Goal: Task Accomplishment & Management: Manage account settings

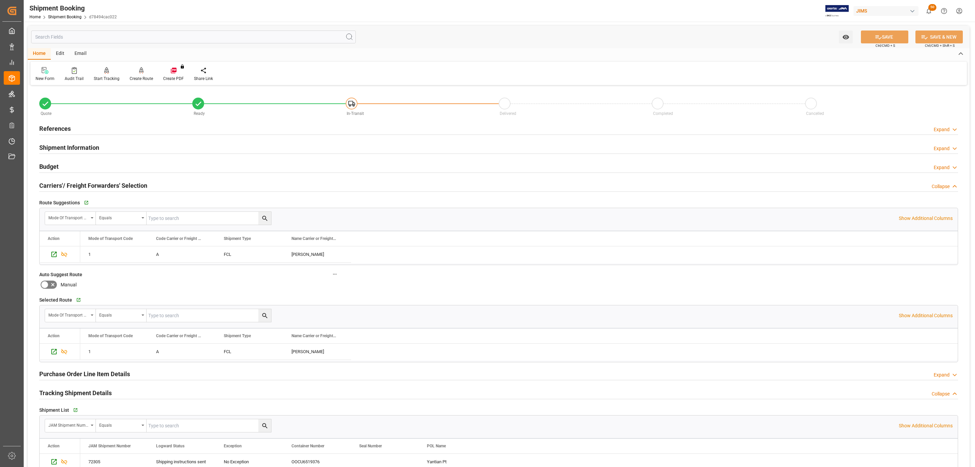
click at [168, 181] on div "Carriers'/ Freight Forwarders' Selection Collapse" at bounding box center [498, 184] width 919 height 13
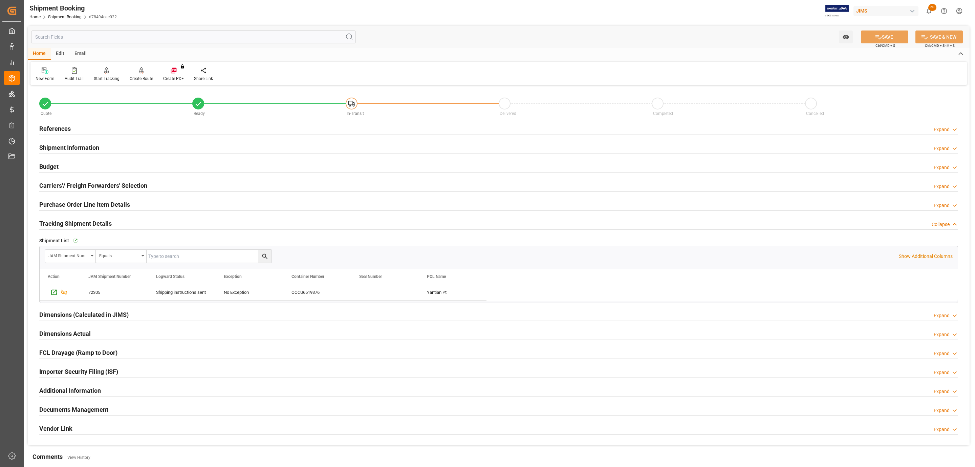
click at [100, 126] on div "References Expand" at bounding box center [498, 128] width 919 height 13
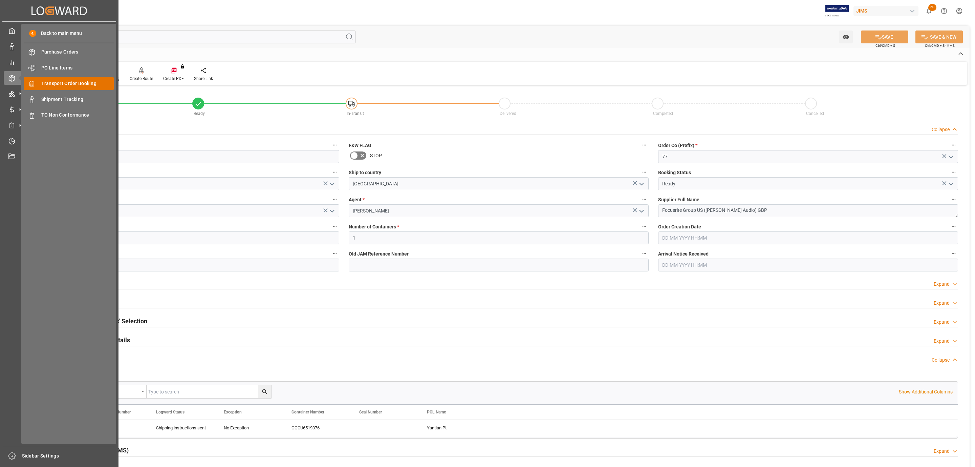
click at [80, 79] on div "Transport Order Booking Transport Order Booking" at bounding box center [69, 83] width 90 height 13
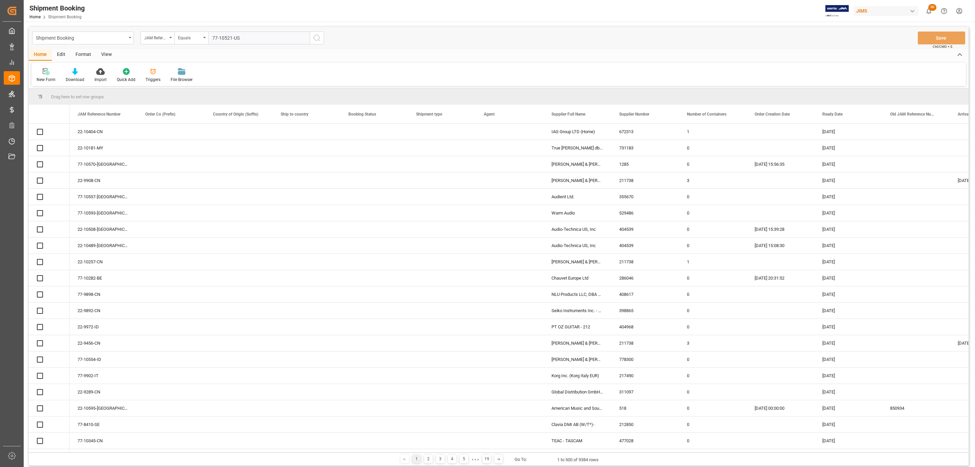
type input "77-10521-US"
click at [316, 39] on icon "search button" at bounding box center [317, 38] width 8 height 8
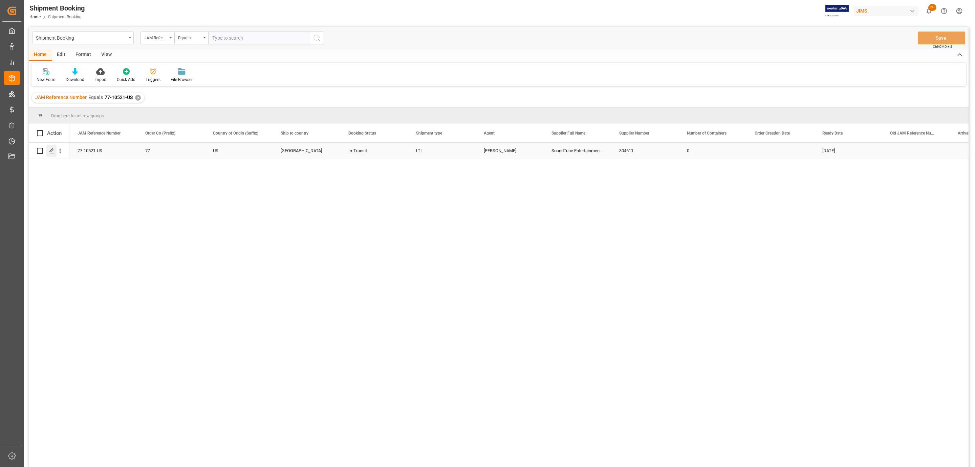
click at [53, 152] on icon "Press SPACE to select this row." at bounding box center [51, 150] width 5 height 5
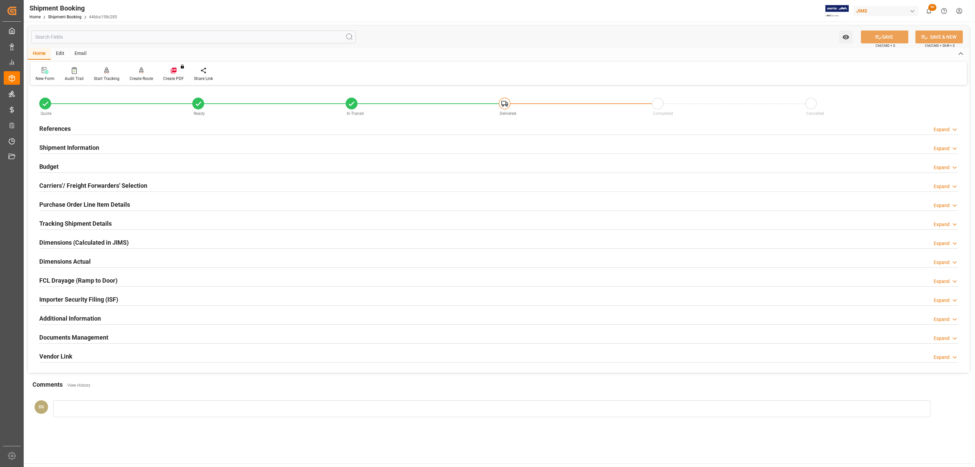
click at [81, 189] on h2 "Carriers'/ Freight Forwarders' Selection" at bounding box center [93, 185] width 108 height 9
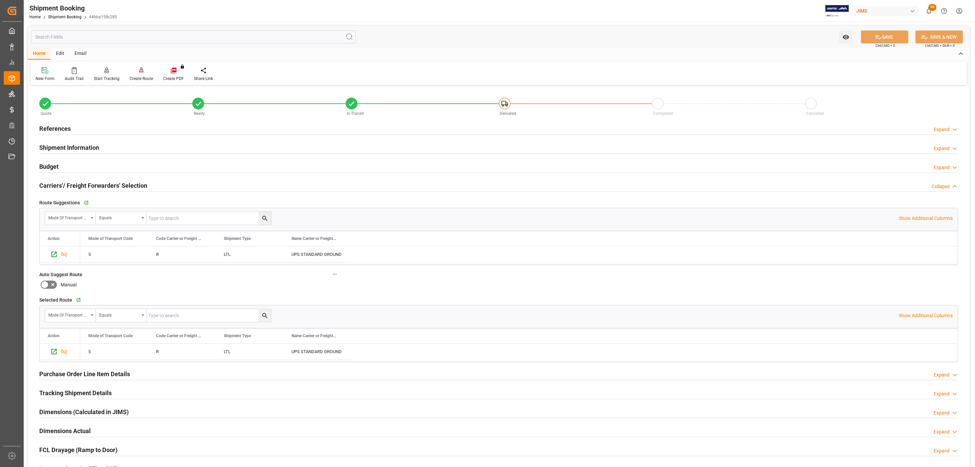
click at [81, 189] on h2 "Carriers'/ Freight Forwarders' Selection" at bounding box center [93, 185] width 108 height 9
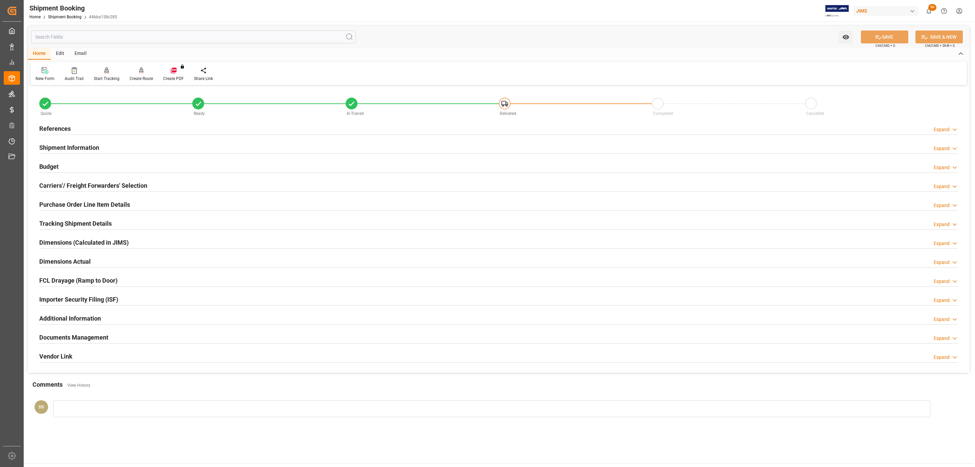
click at [62, 337] on h2 "Documents Management" at bounding box center [73, 337] width 69 height 9
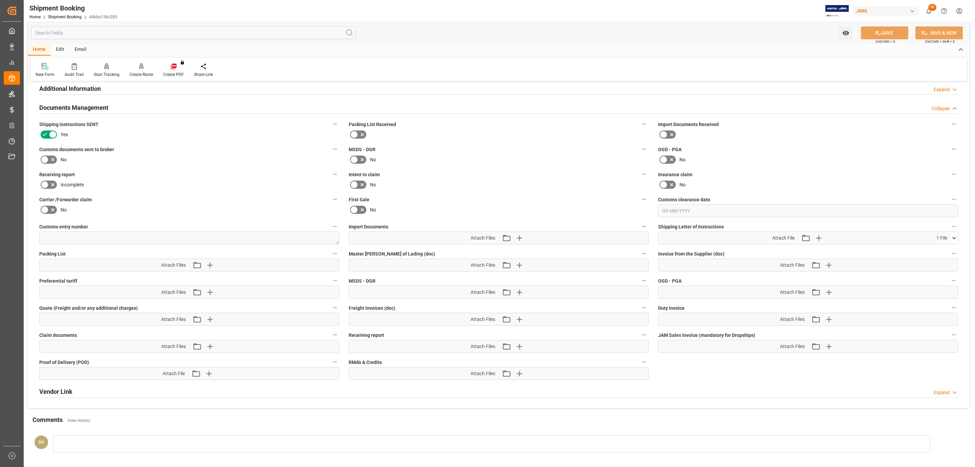
scroll to position [254, 0]
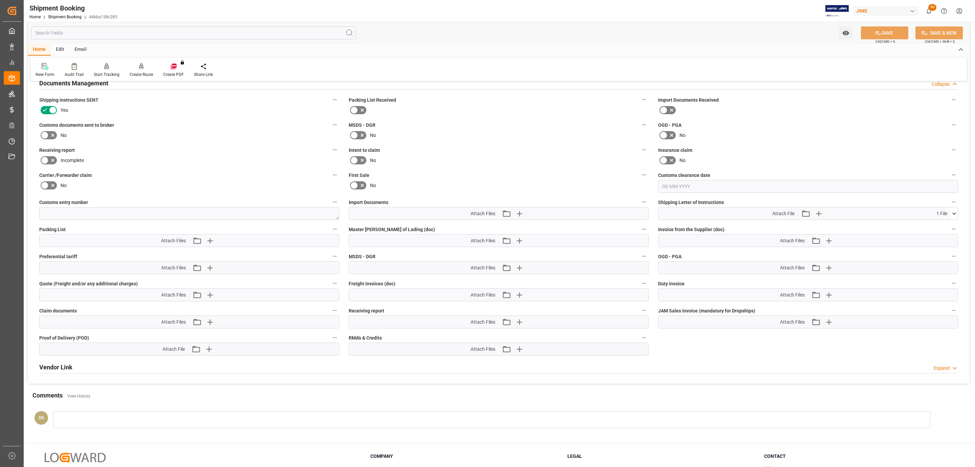
drag, startPoint x: 48, startPoint y: 134, endPoint x: 288, endPoint y: 195, distance: 247.0
click at [49, 134] on icon at bounding box center [53, 135] width 8 height 8
click at [0, 0] on input "checkbox" at bounding box center [0, 0] width 0 height 0
click at [523, 215] on icon "button" at bounding box center [519, 213] width 11 height 11
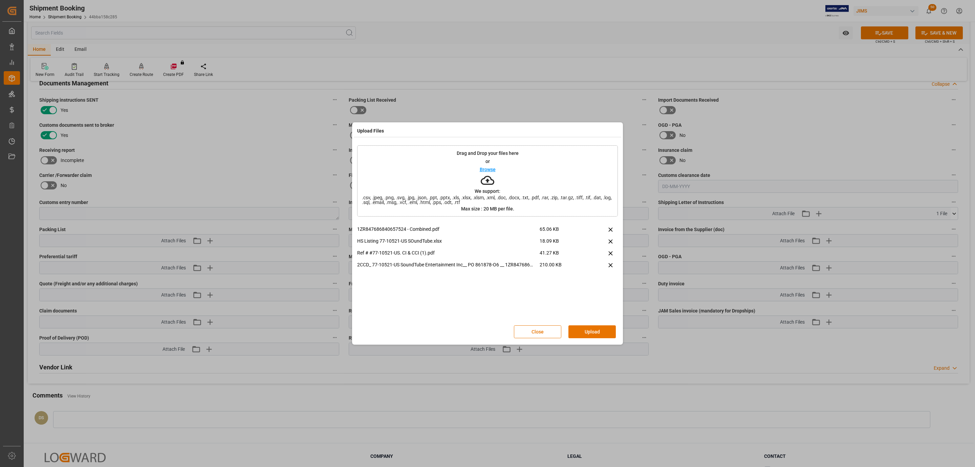
click at [588, 328] on button "Upload" at bounding box center [592, 331] width 47 height 13
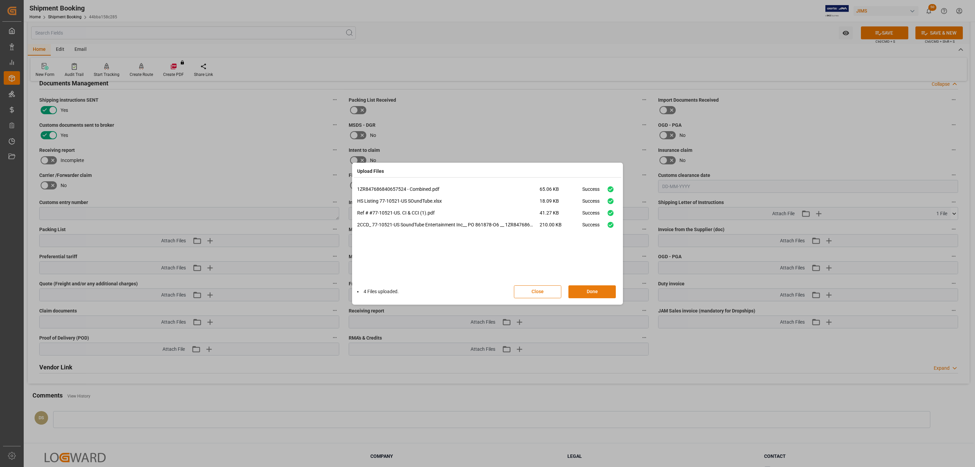
click at [569, 288] on button "Done" at bounding box center [592, 291] width 47 height 13
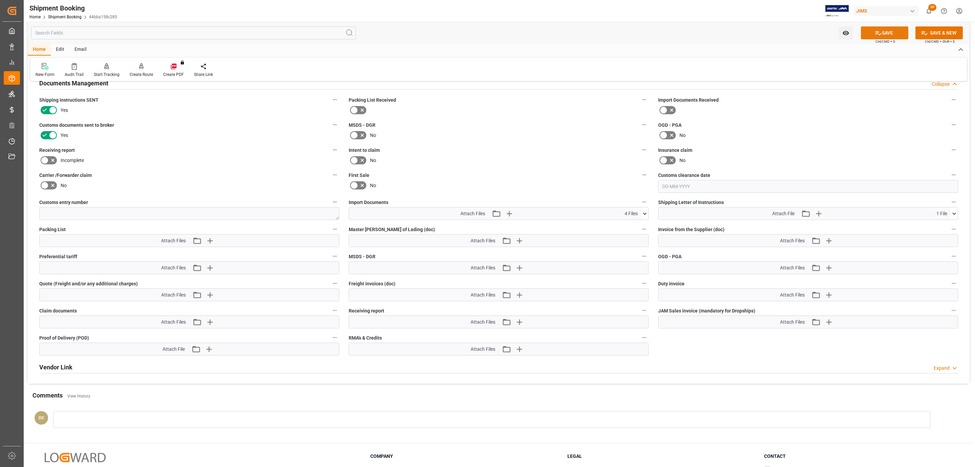
click at [871, 30] on button "SAVE" at bounding box center [884, 32] width 47 height 13
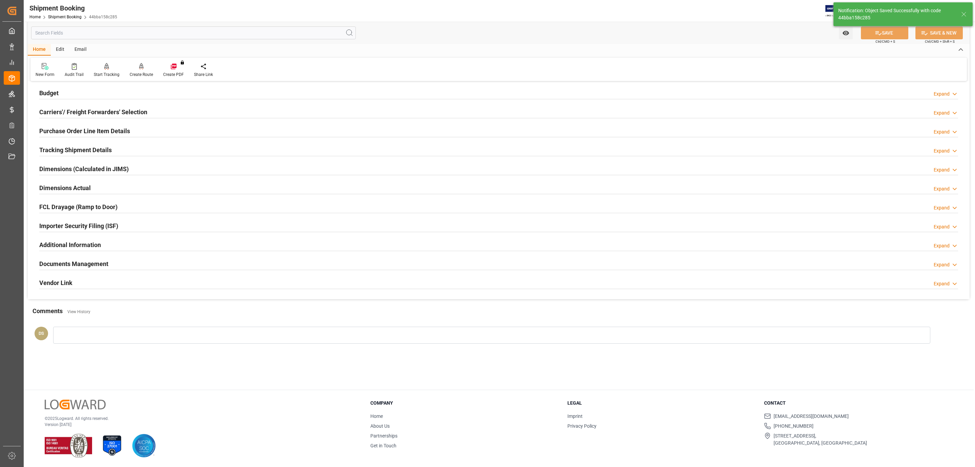
scroll to position [0, 0]
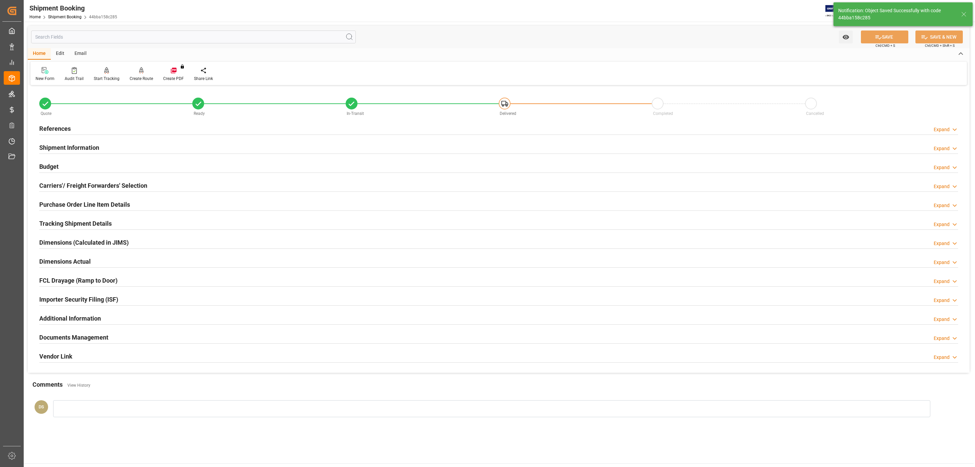
click at [96, 168] on div "Budget Expand" at bounding box center [498, 166] width 919 height 13
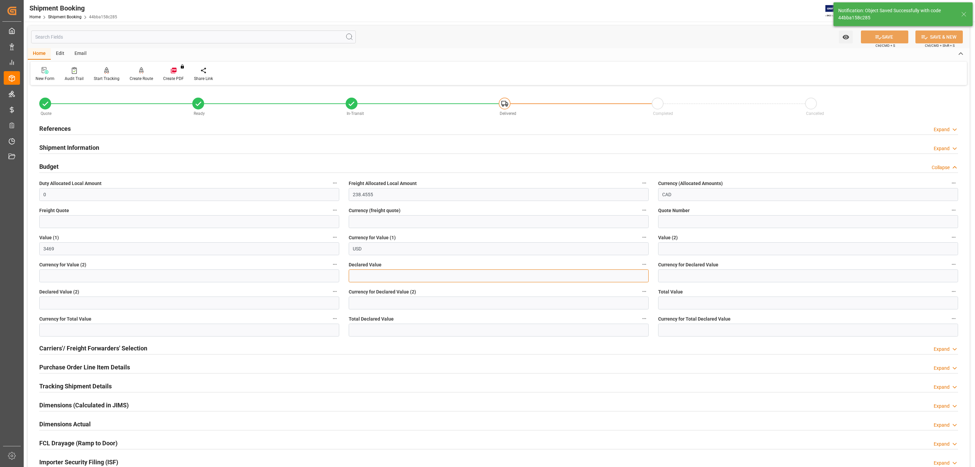
click at [371, 276] on input "text" at bounding box center [499, 275] width 300 height 13
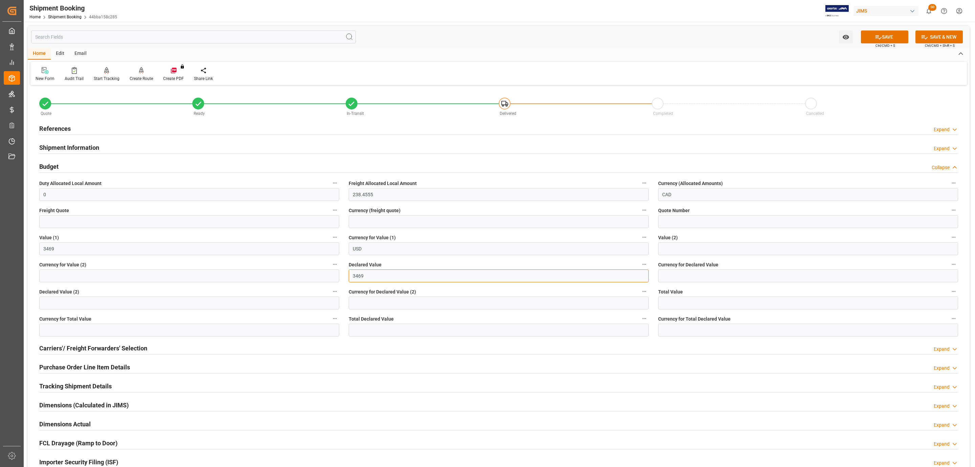
type input "3469"
type input "usd"
click at [892, 29] on div "Watch Option SAVE Ctrl/CMD + S SAVE & NEW Ctrl/CMD + Shift + S" at bounding box center [499, 37] width 942 height 22
click at [892, 31] on button "SAVE" at bounding box center [884, 36] width 47 height 13
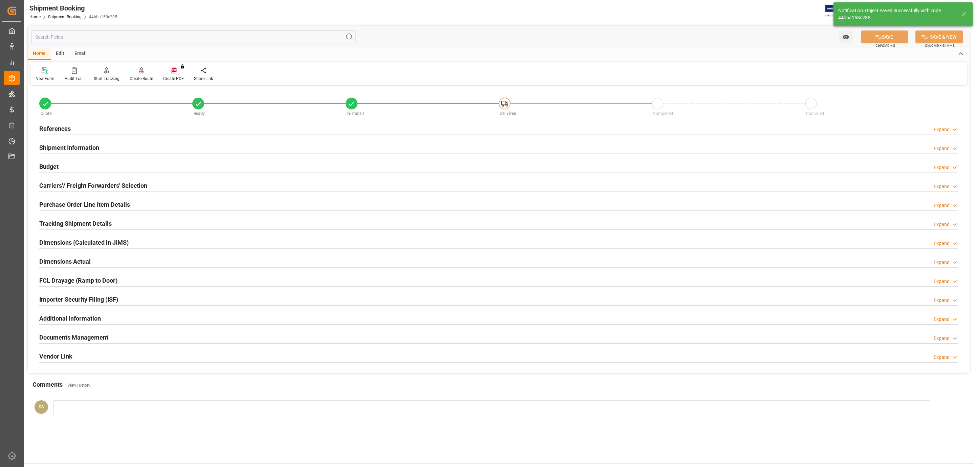
click at [90, 219] on h2 "Tracking Shipment Details" at bounding box center [75, 223] width 72 height 9
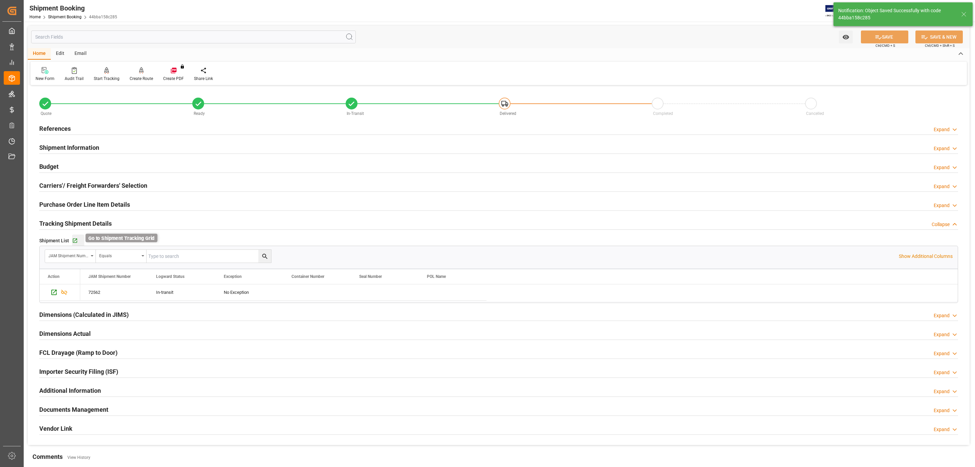
click at [73, 240] on icon "button" at bounding box center [75, 241] width 6 height 6
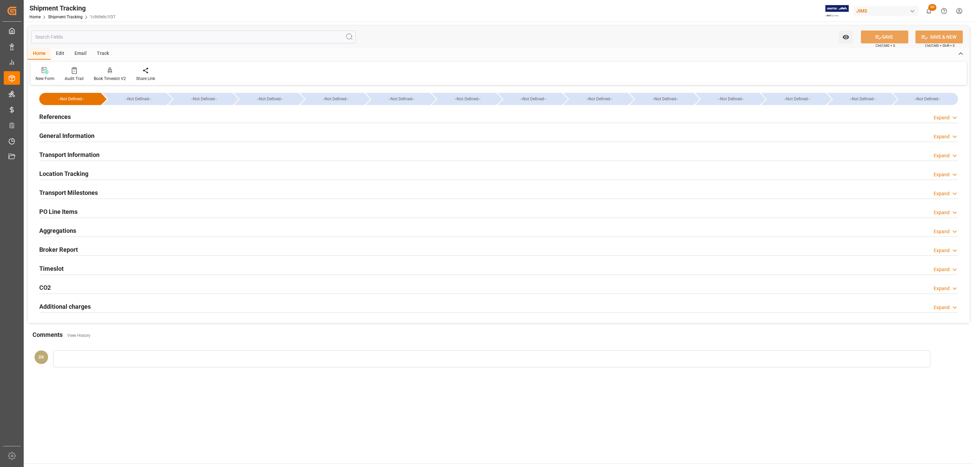
click at [118, 112] on div "References Expand" at bounding box center [498, 116] width 919 height 13
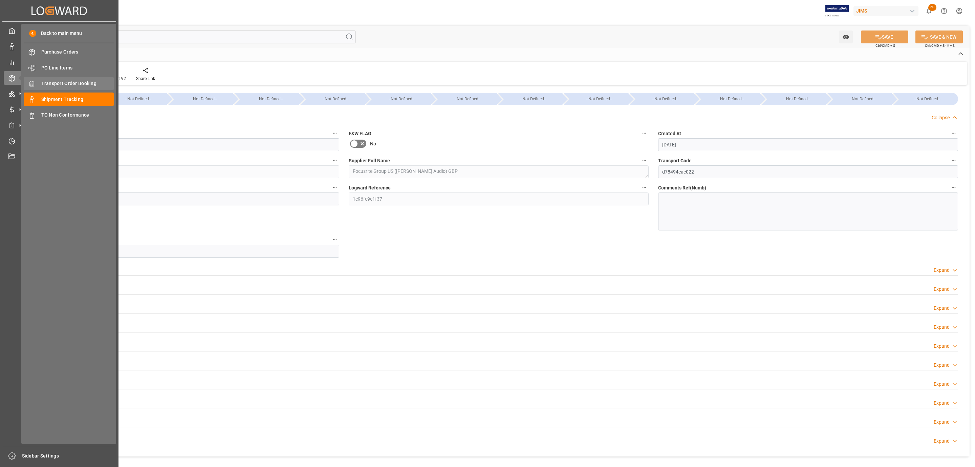
click at [73, 85] on span "Transport Order Booking" at bounding box center [77, 83] width 73 height 7
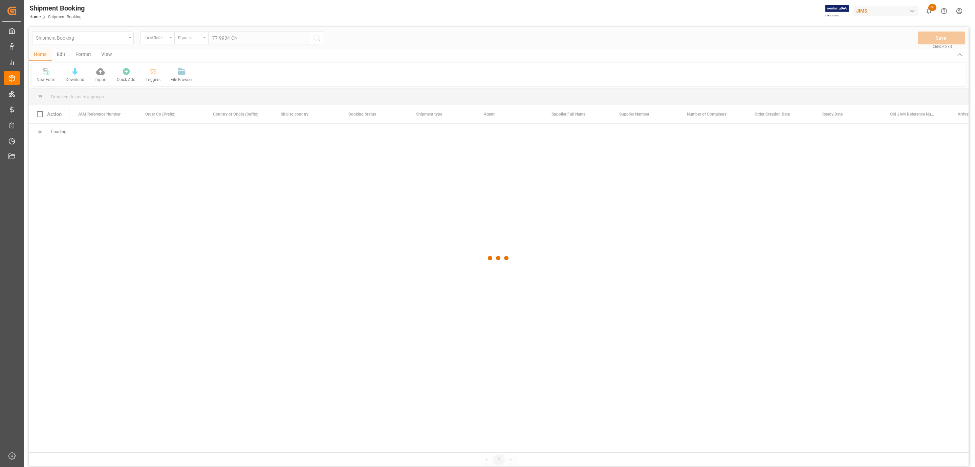
type input "77-9934-CN"
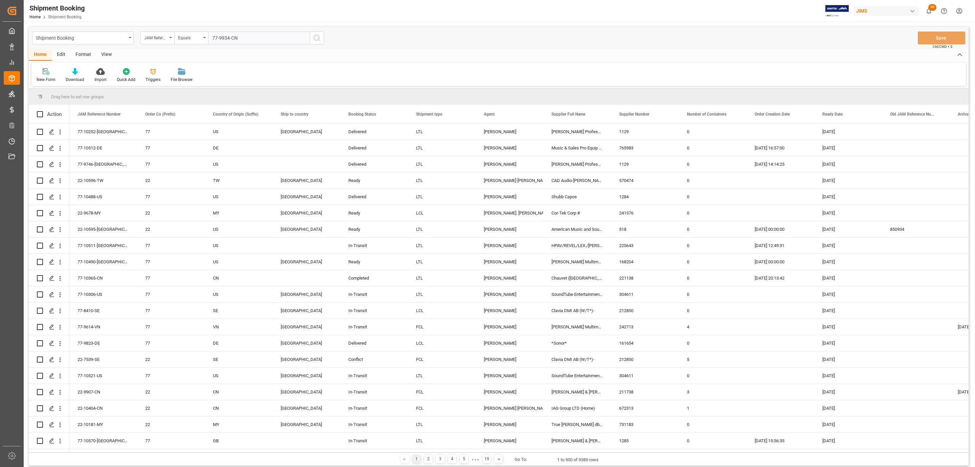
click at [318, 37] on icon "search button" at bounding box center [317, 38] width 8 height 8
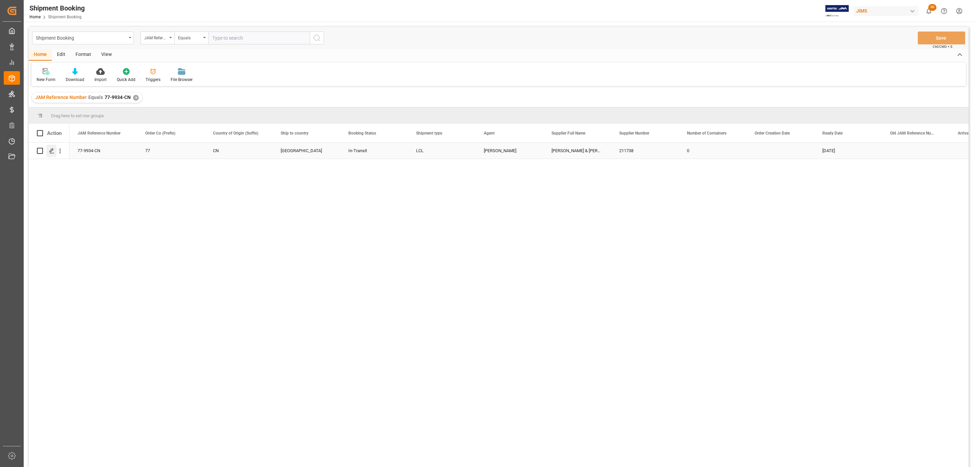
click at [47, 151] on div "Press SPACE to select this row." at bounding box center [51, 151] width 10 height 13
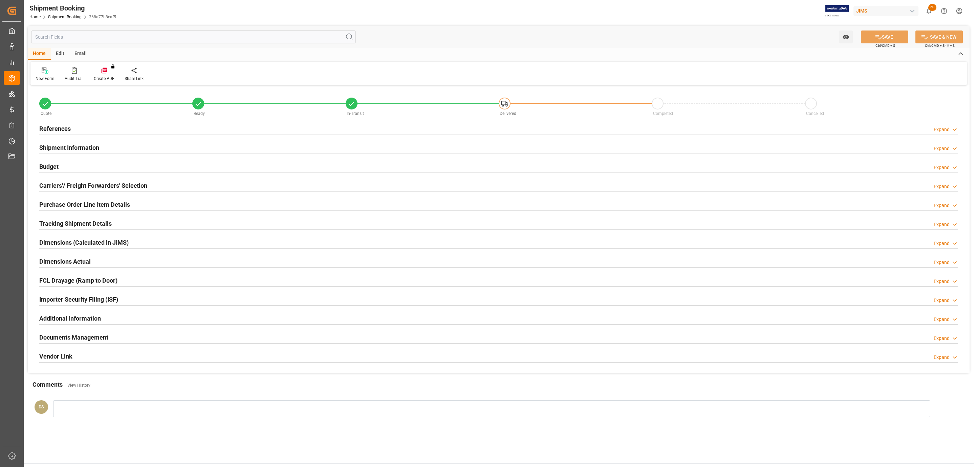
type input "45"
click at [64, 206] on h2 "Purchase Order Line Item Details" at bounding box center [84, 204] width 91 height 9
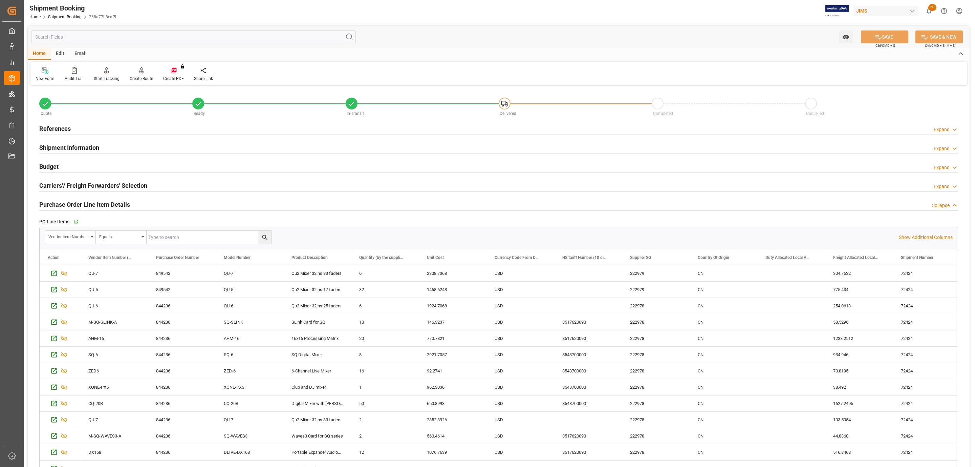
click at [73, 184] on h2 "Carriers'/ Freight Forwarders' Selection" at bounding box center [93, 185] width 108 height 9
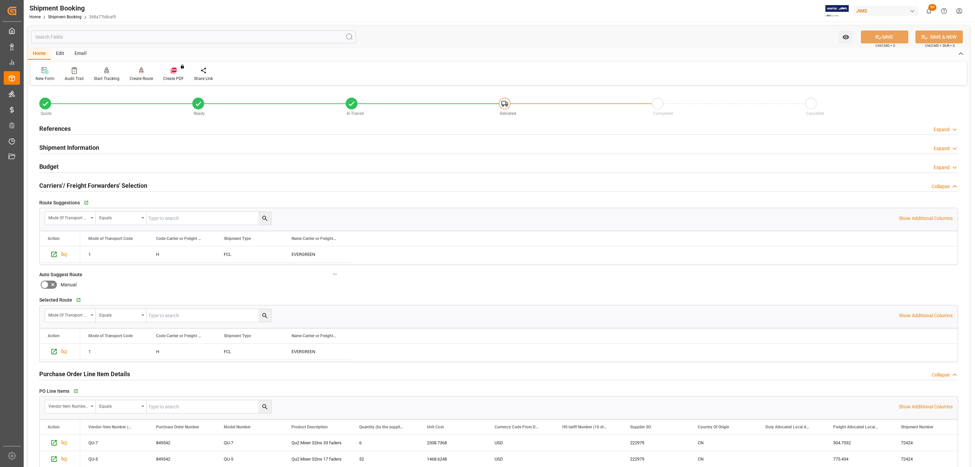
click at [73, 184] on h2 "Carriers'/ Freight Forwarders' Selection" at bounding box center [93, 185] width 108 height 9
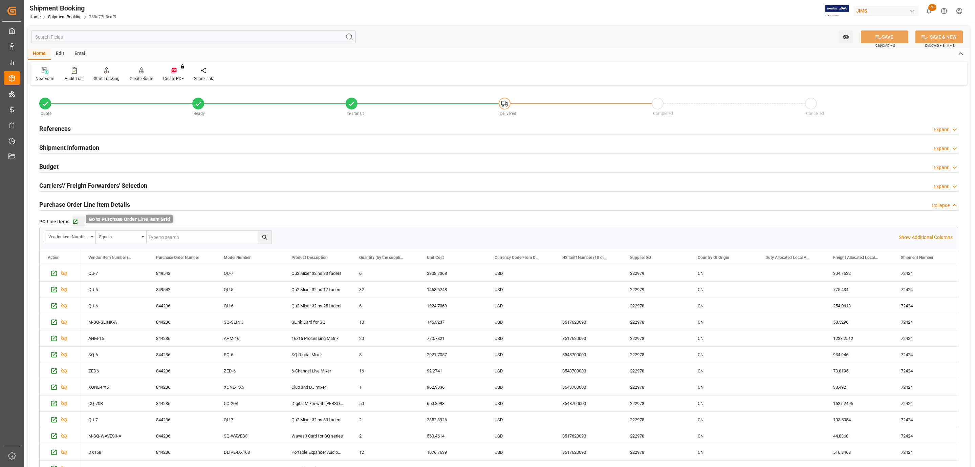
click at [75, 220] on icon "button" at bounding box center [75, 222] width 6 height 6
click at [66, 151] on h2 "Shipment Information" at bounding box center [69, 147] width 60 height 9
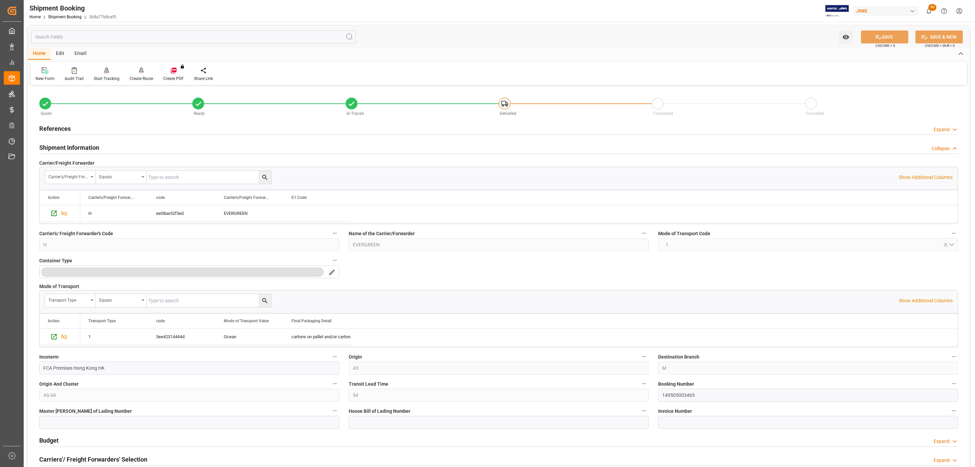
click at [68, 149] on h2 "Shipment Information" at bounding box center [69, 147] width 60 height 9
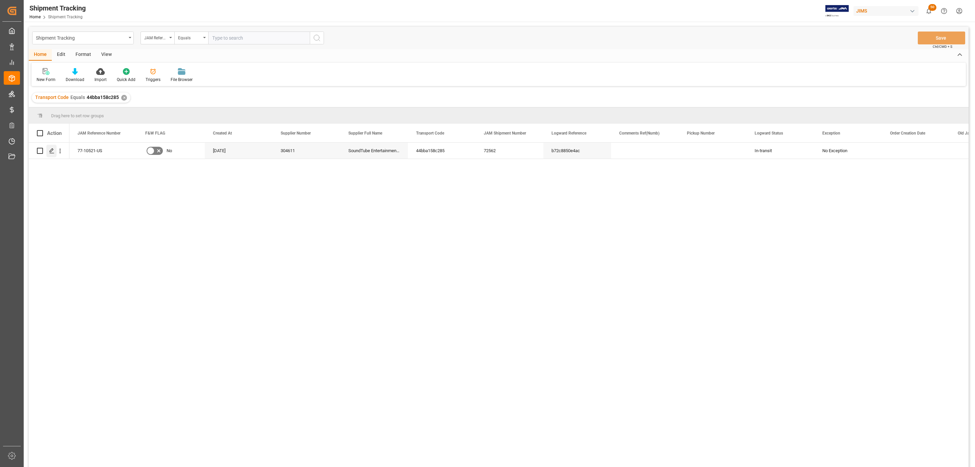
click at [51, 153] on div "Press SPACE to select this row." at bounding box center [51, 151] width 10 height 13
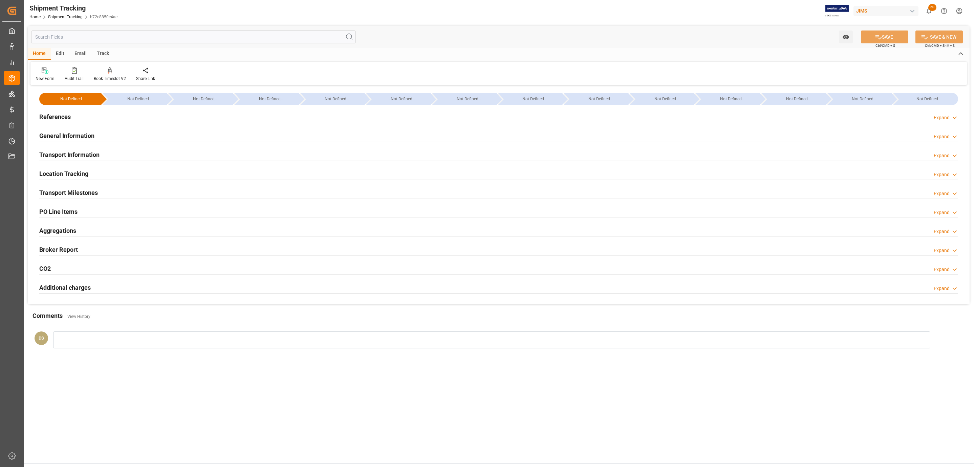
click at [76, 141] on div "General Information" at bounding box center [66, 135] width 55 height 13
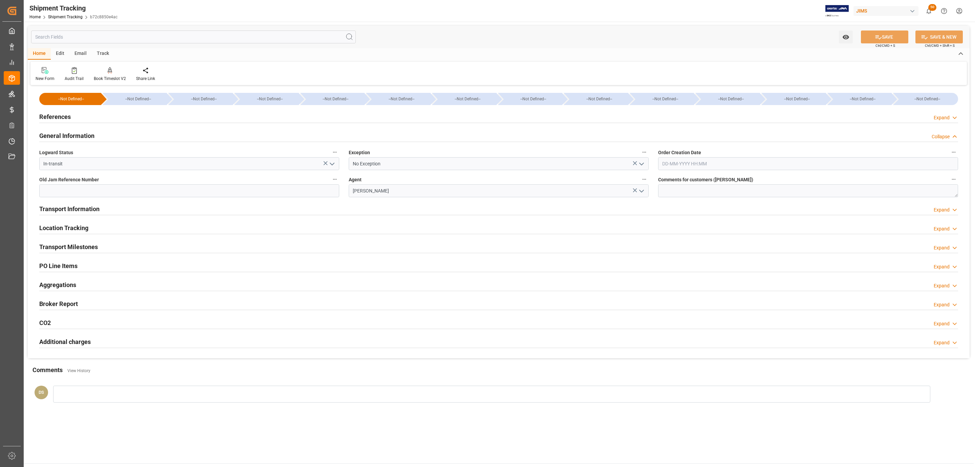
click at [75, 124] on div "References Expand" at bounding box center [499, 116] width 929 height 19
click at [76, 207] on h2 "Transport Information" at bounding box center [69, 208] width 60 height 9
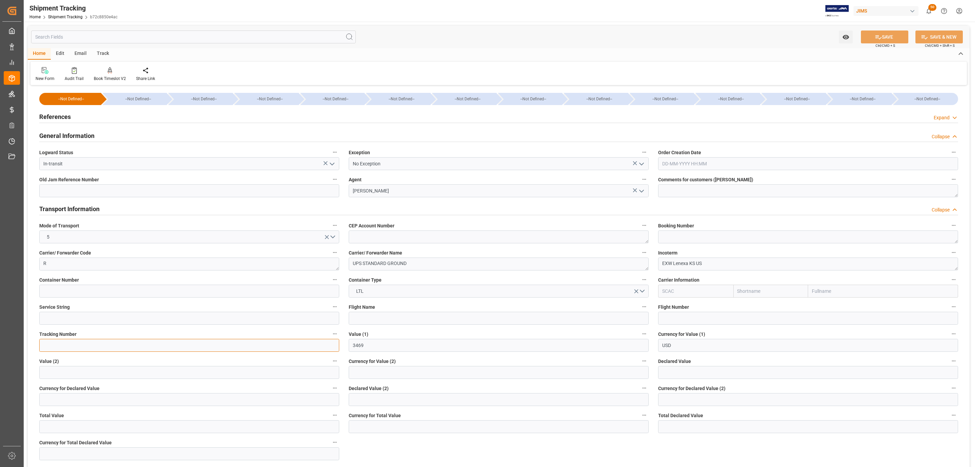
paste input "1ZR847686840657524"
type input "1ZR847686840657524"
click at [676, 374] on input "text" at bounding box center [808, 372] width 300 height 13
type input "3469"
type input "USD"
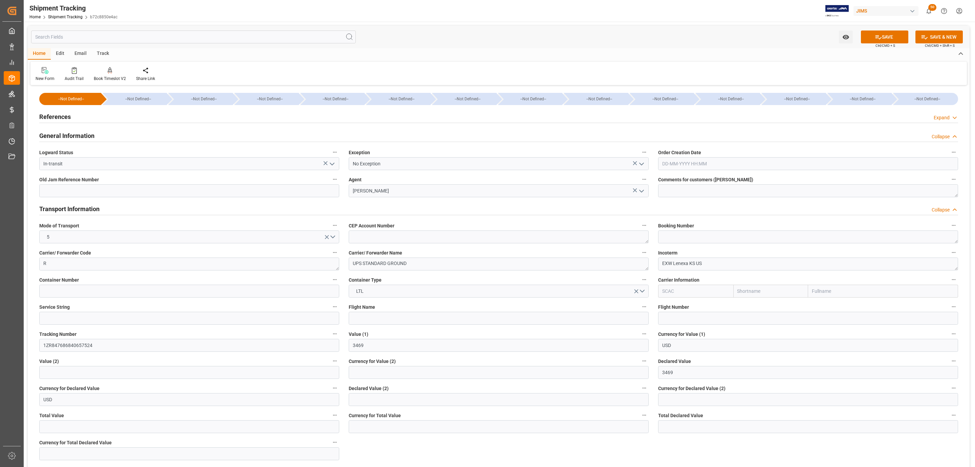
click at [878, 37] on icon at bounding box center [878, 37] width 7 height 7
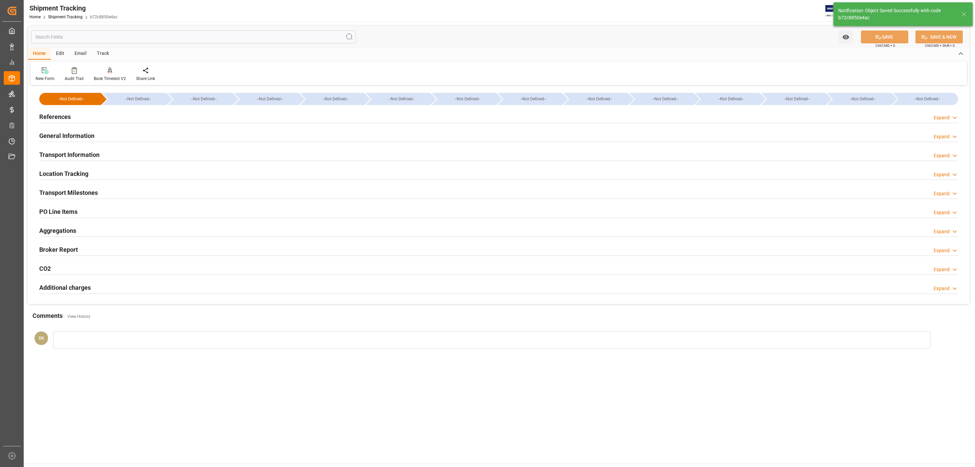
click at [111, 195] on div "Transport Milestones Expand" at bounding box center [498, 192] width 919 height 13
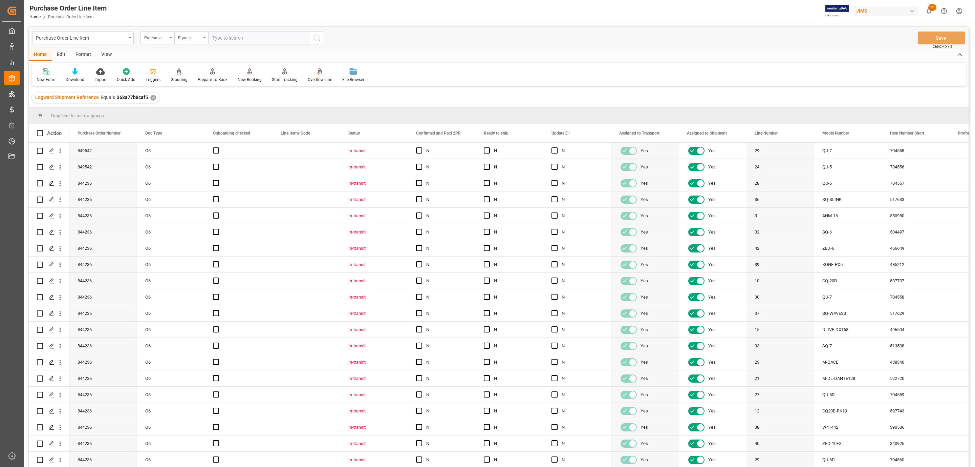
click at [103, 51] on div "View" at bounding box center [106, 55] width 21 height 12
click at [80, 73] on div at bounding box center [77, 71] width 34 height 7
click at [103, 120] on div "HS Listing CANADA" at bounding box center [94, 123] width 59 height 7
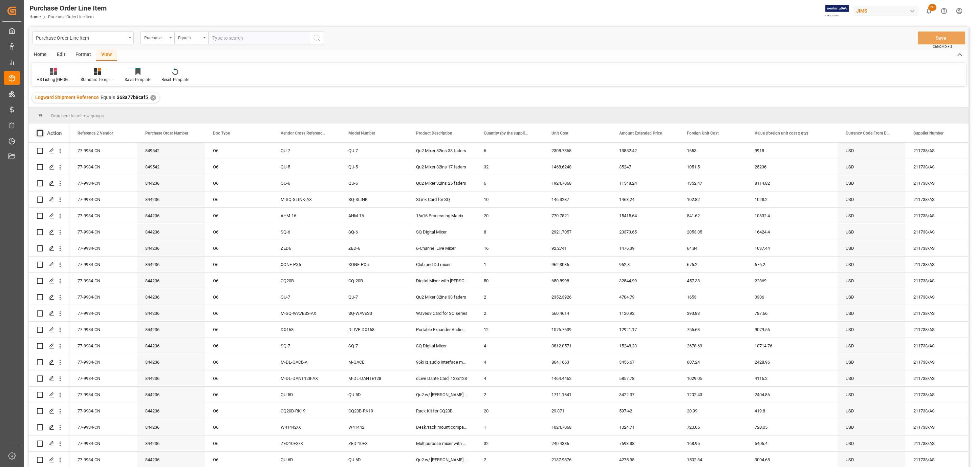
click at [40, 133] on span at bounding box center [40, 133] width 6 height 6
click at [42, 130] on input "checkbox" at bounding box center [42, 130] width 0 height 0
checkbox input "true"
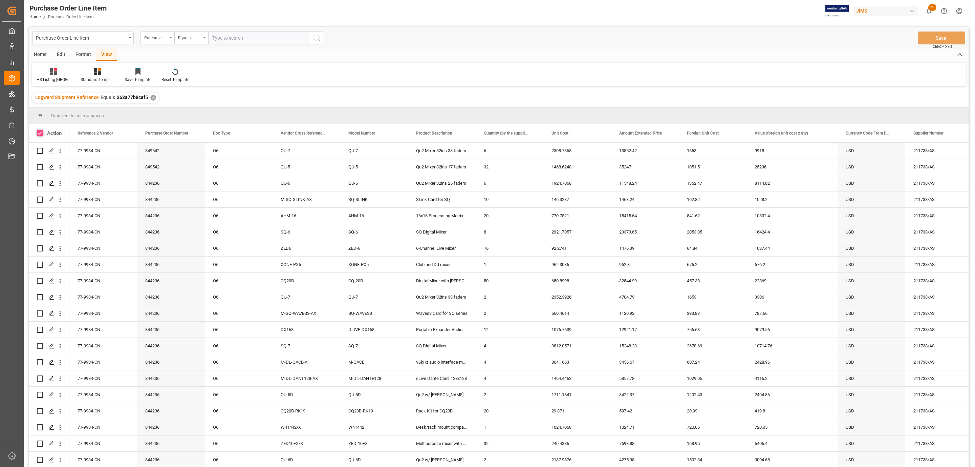
checkbox input "true"
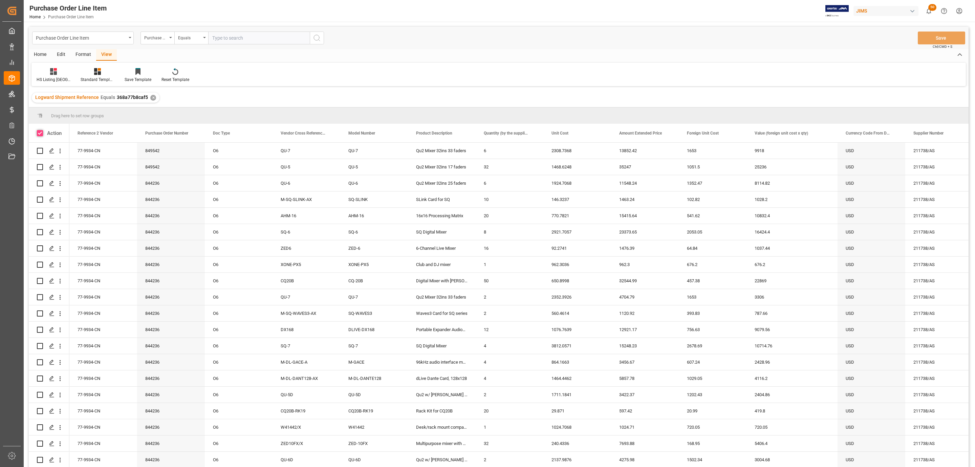
checkbox input "true"
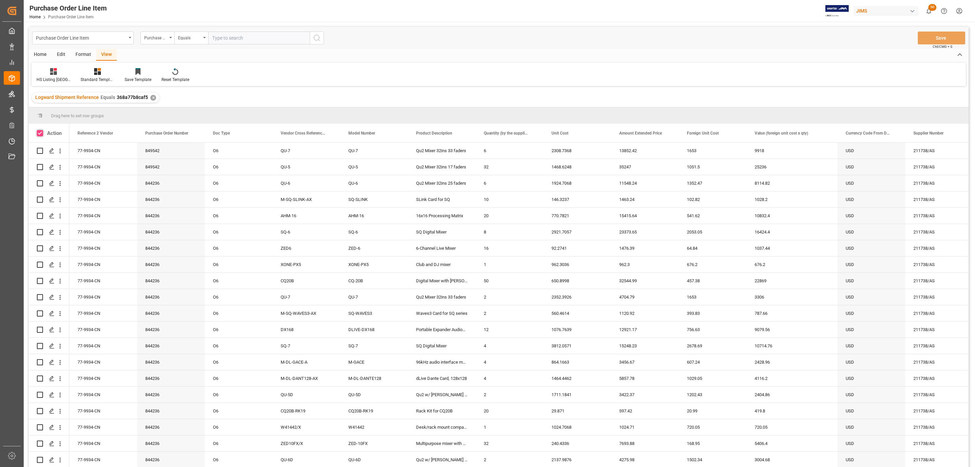
checkbox input "true"
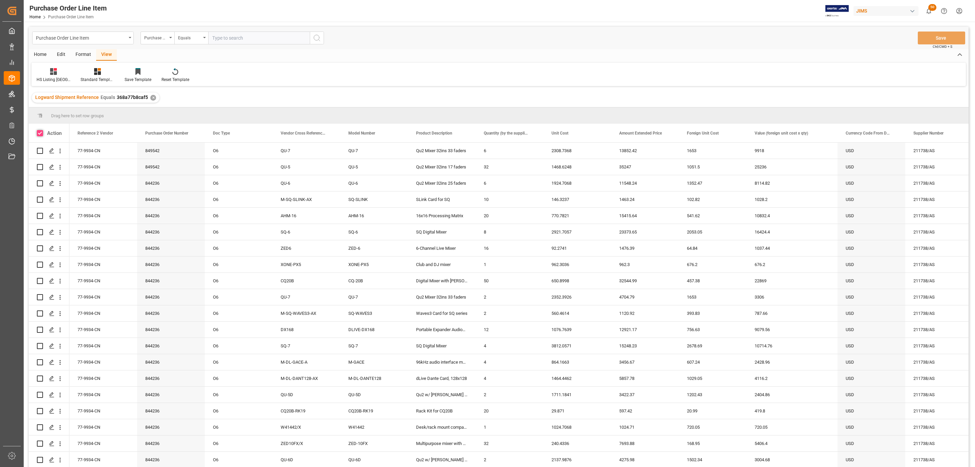
checkbox input "true"
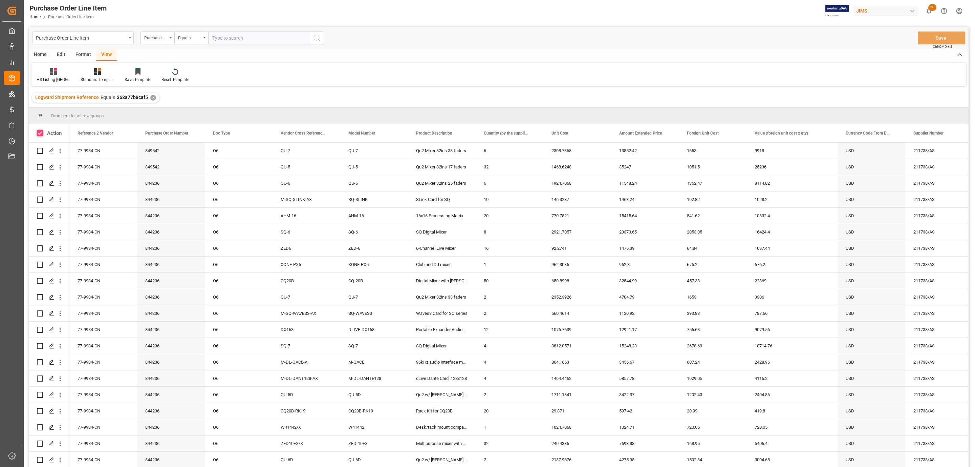
checkbox input "true"
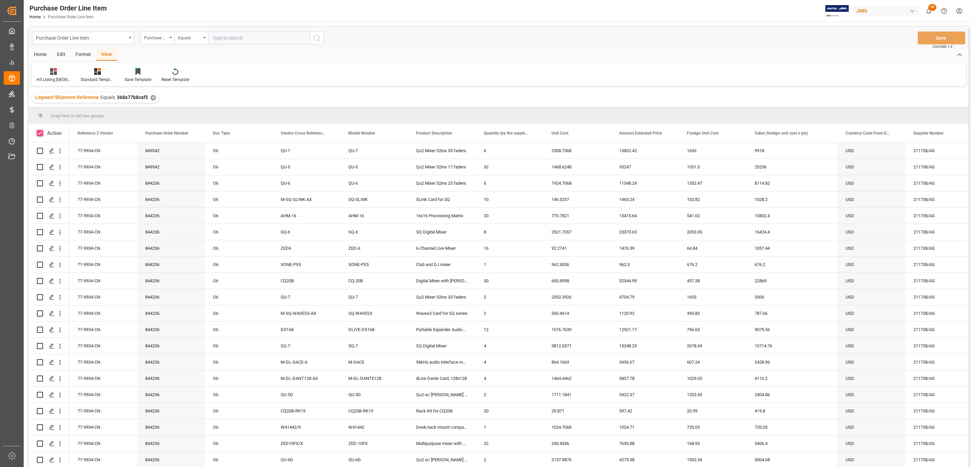
checkbox input "true"
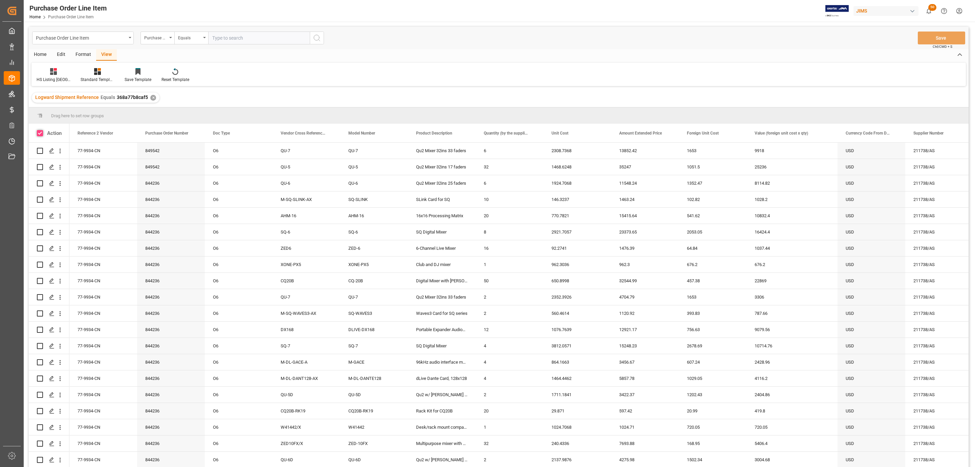
checkbox input "true"
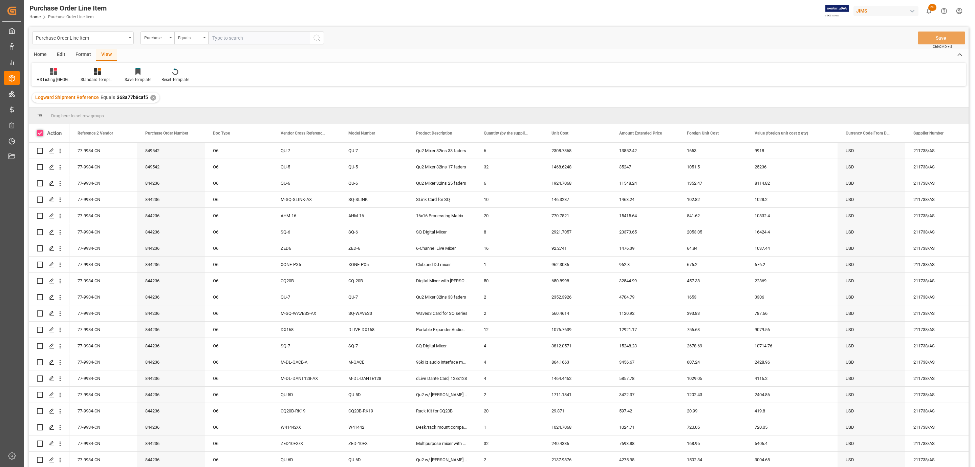
checkbox input "true"
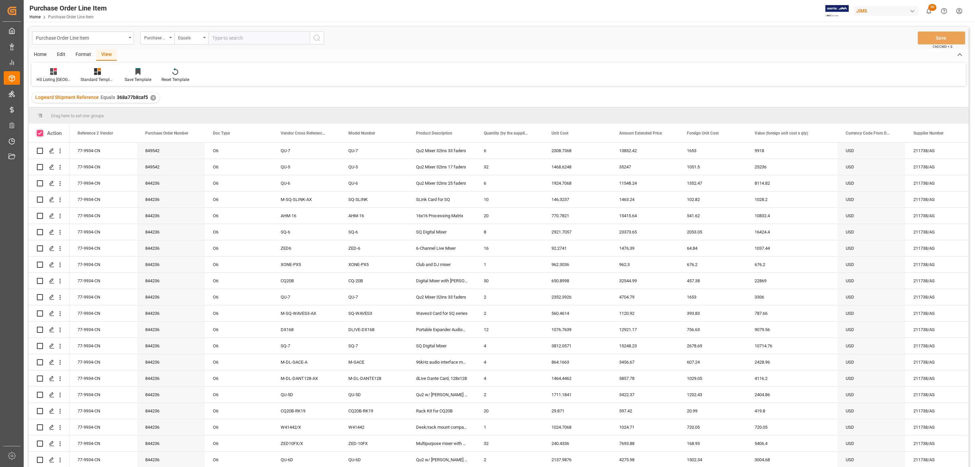
checkbox input "true"
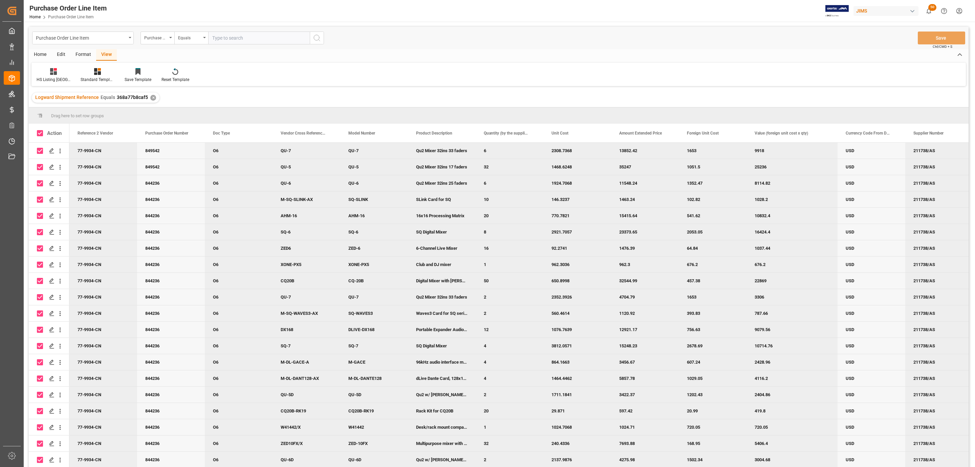
click at [41, 54] on div "Home" at bounding box center [40, 55] width 23 height 12
click at [76, 77] on div "Download" at bounding box center [75, 80] width 19 height 6
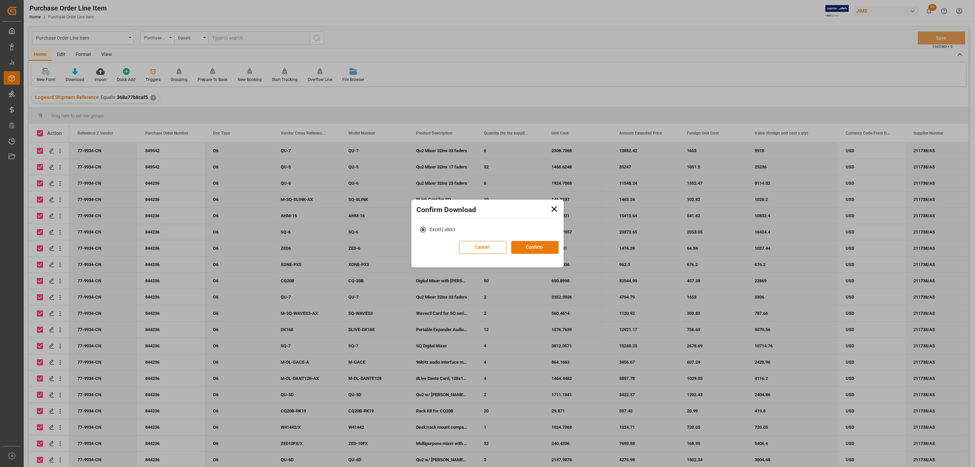
click at [535, 246] on button "Confirm" at bounding box center [534, 247] width 47 height 13
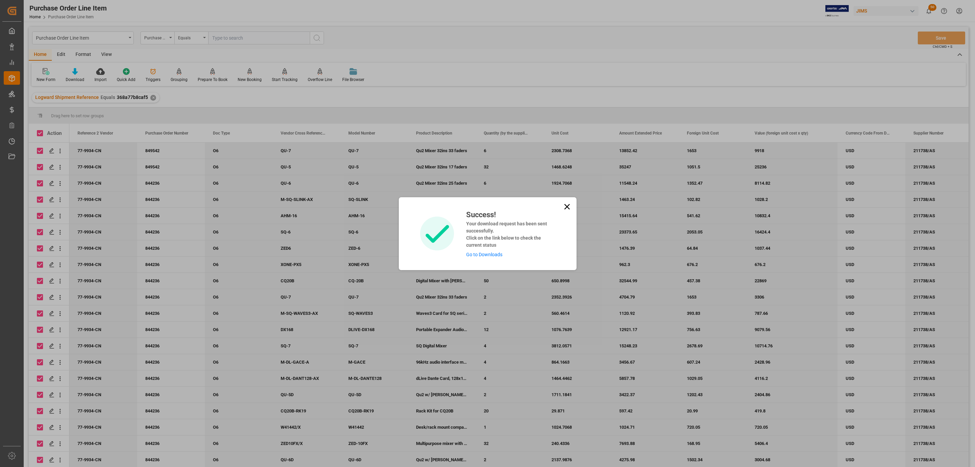
click at [490, 254] on link "Go to Downloads" at bounding box center [484, 254] width 36 height 5
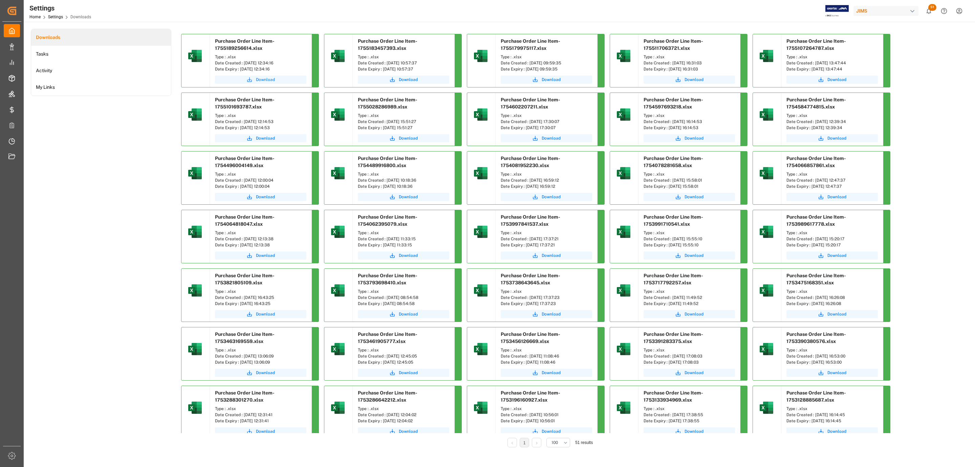
click at [272, 79] on span "Download" at bounding box center [265, 80] width 19 height 6
